Goal: Information Seeking & Learning: Find specific page/section

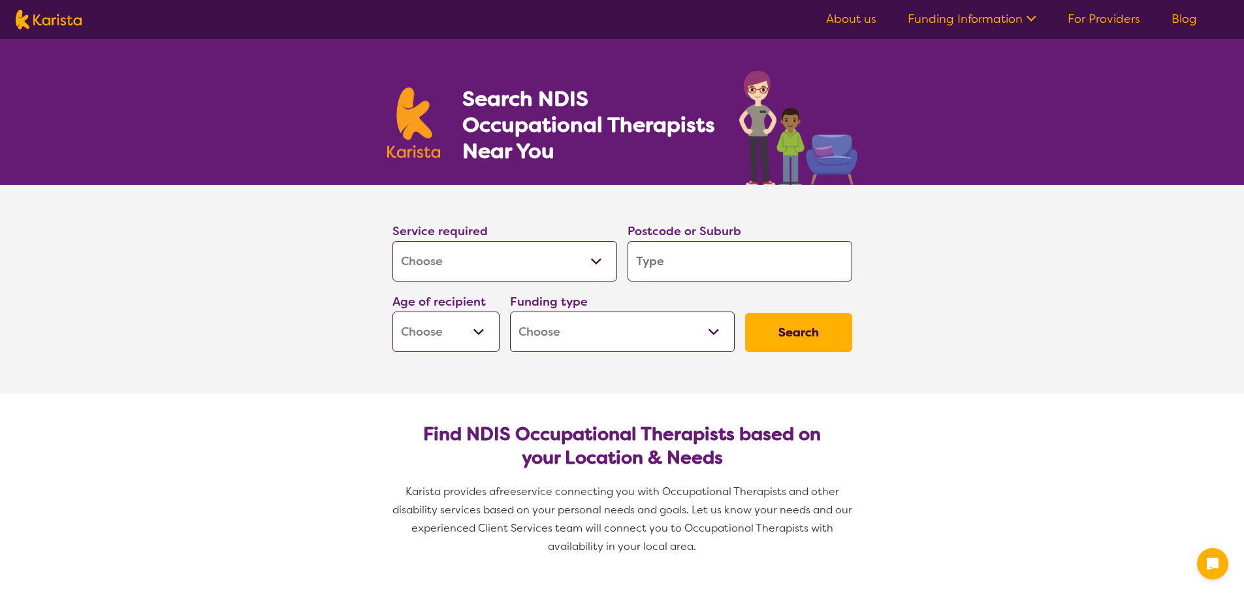
select select "[MEDICAL_DATA]"
click at [746, 268] on input "search" at bounding box center [739, 261] width 225 height 40
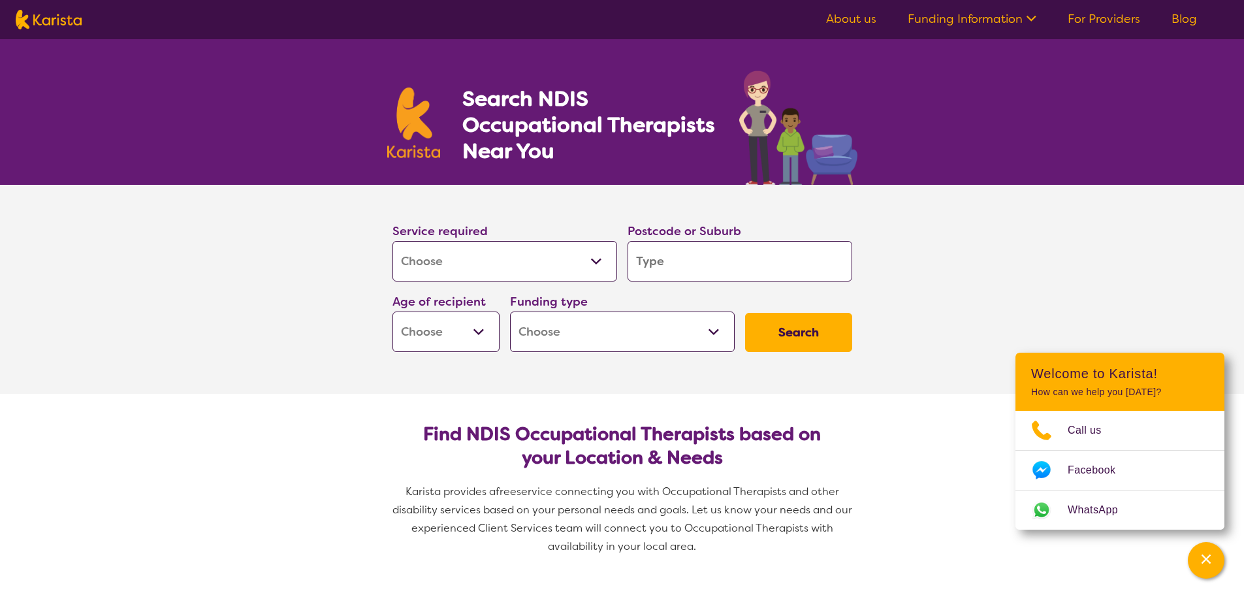
type input "b"
type input "ba"
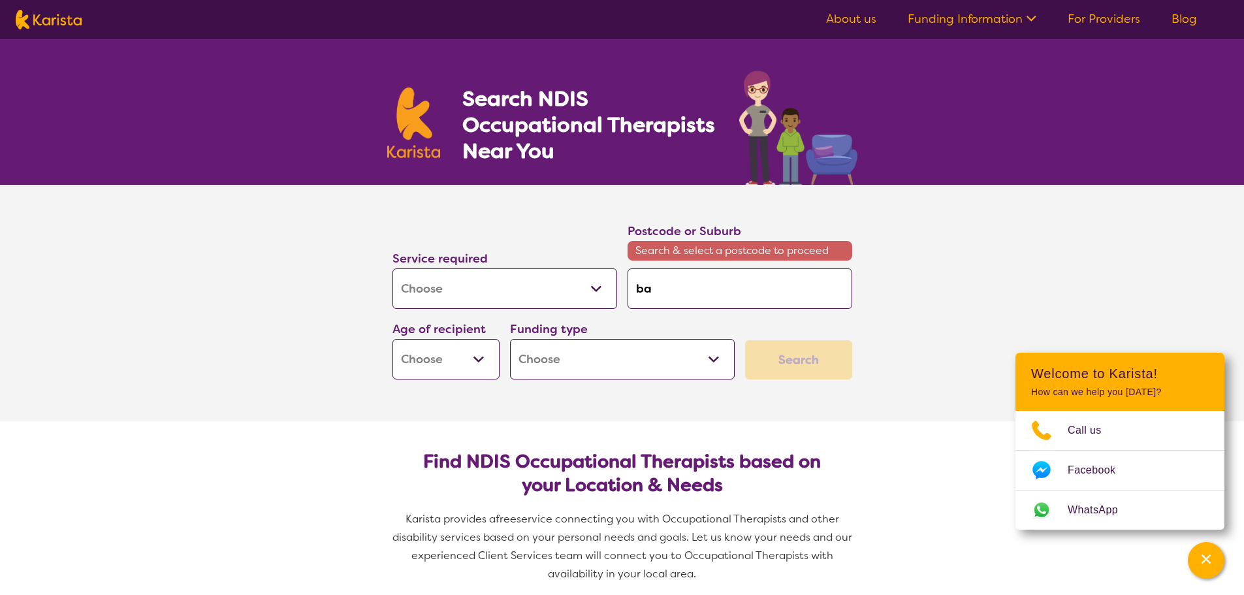
type input "[MEDICAL_DATA]"
type input "ball"
type input "balla"
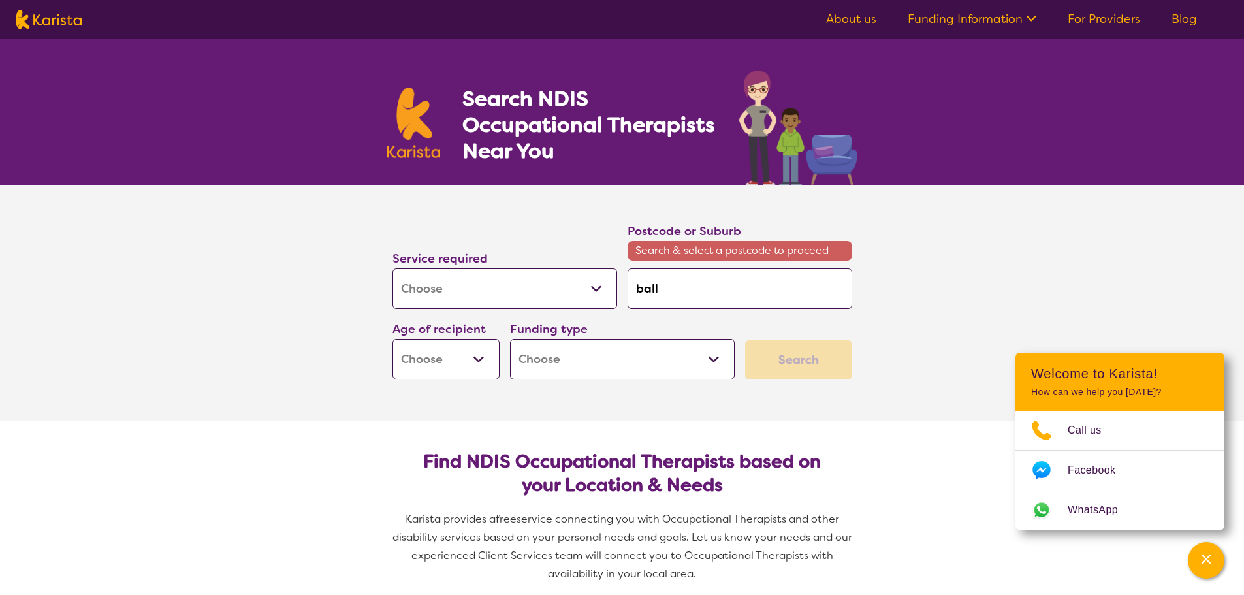
type input "balla"
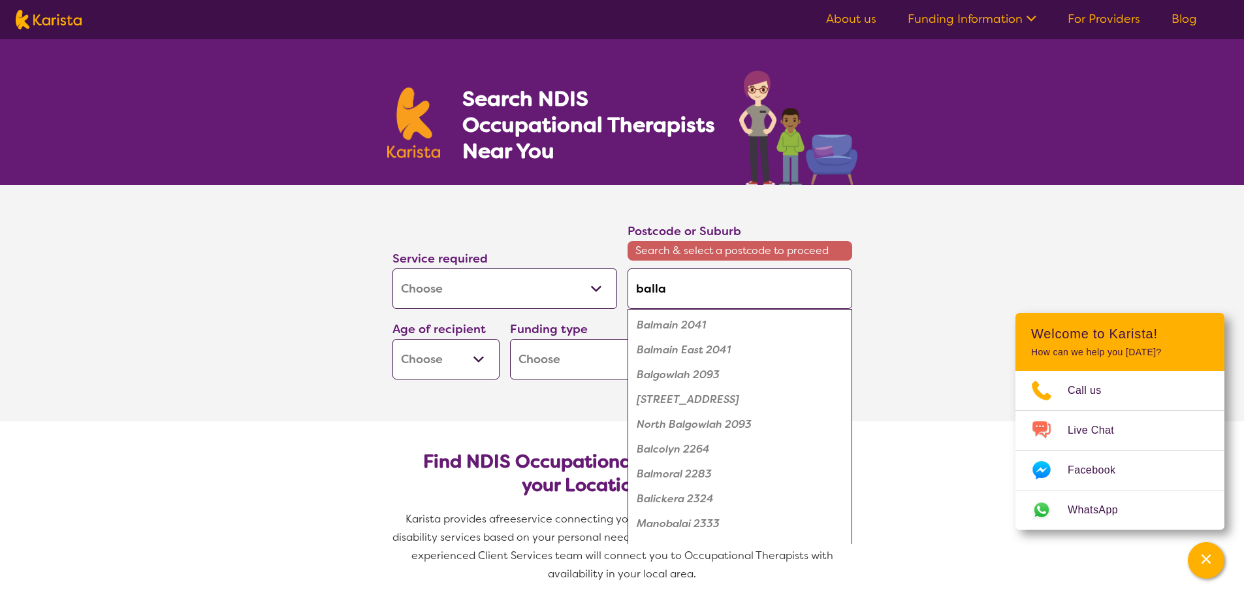
type input "ballar"
type input "ballara"
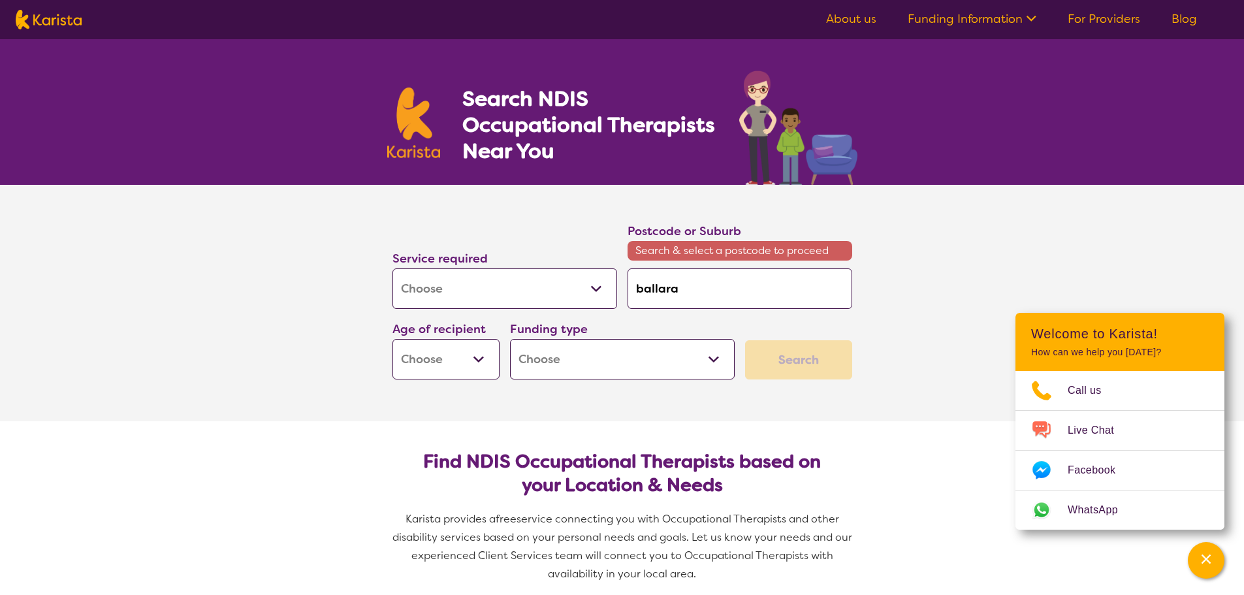
click at [685, 285] on input "ballara" at bounding box center [739, 288] width 225 height 40
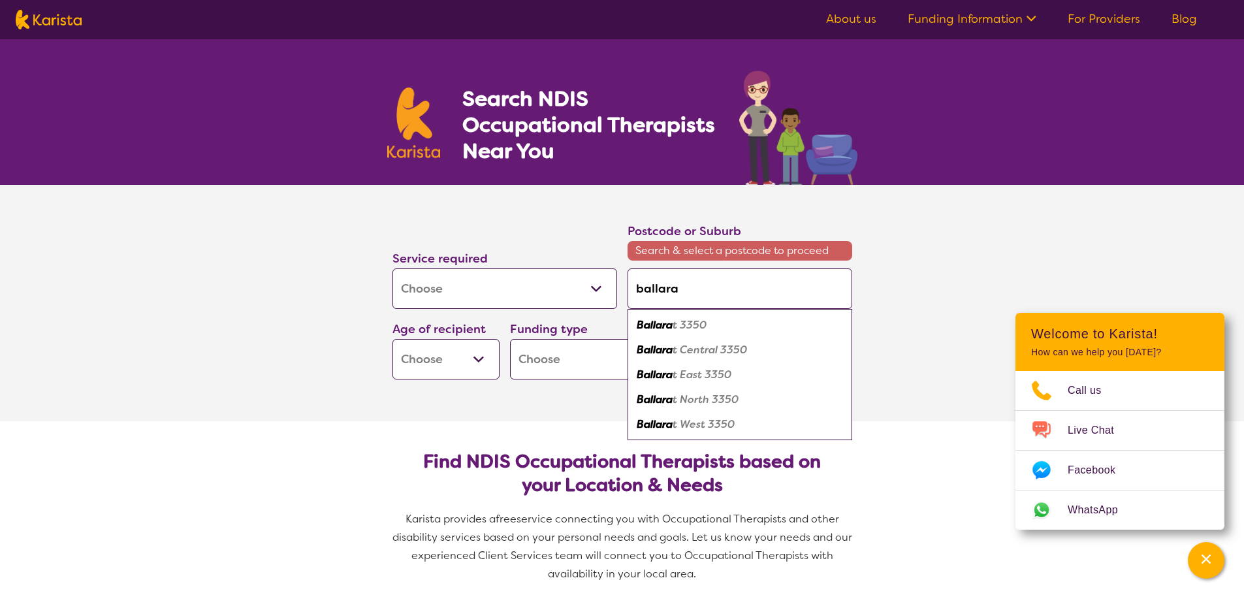
type input "ballarat"
click at [717, 321] on div "Ballarat 3350" at bounding box center [740, 325] width 212 height 25
type input "3350"
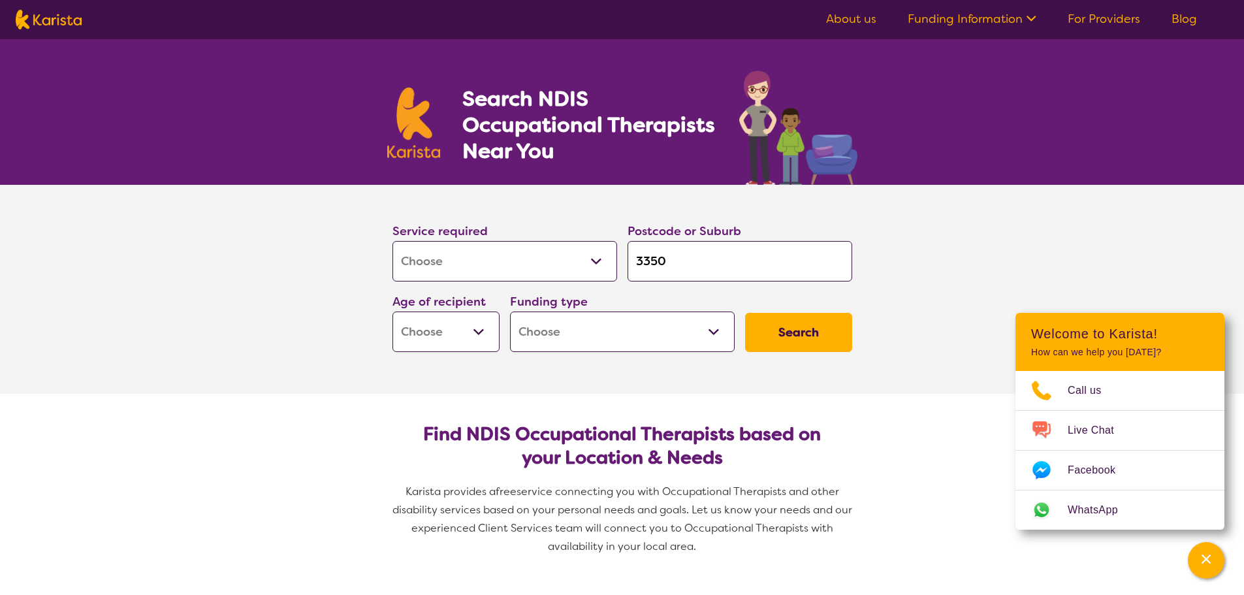
click at [828, 346] on button "Search" at bounding box center [798, 332] width 107 height 39
click at [465, 337] on select "Early Childhood - 0 to 9 Child - 10 to 11 Adolescent - 12 to 17 Adult - 18 to 6…" at bounding box center [445, 331] width 107 height 40
drag, startPoint x: 250, startPoint y: 294, endPoint x: 179, endPoint y: 166, distance: 146.4
click at [247, 287] on section "Service required Allied Health Assistant Assessment ([MEDICAL_DATA] or [MEDICAL…" at bounding box center [622, 289] width 1244 height 209
